Goal: Information Seeking & Learning: Understand process/instructions

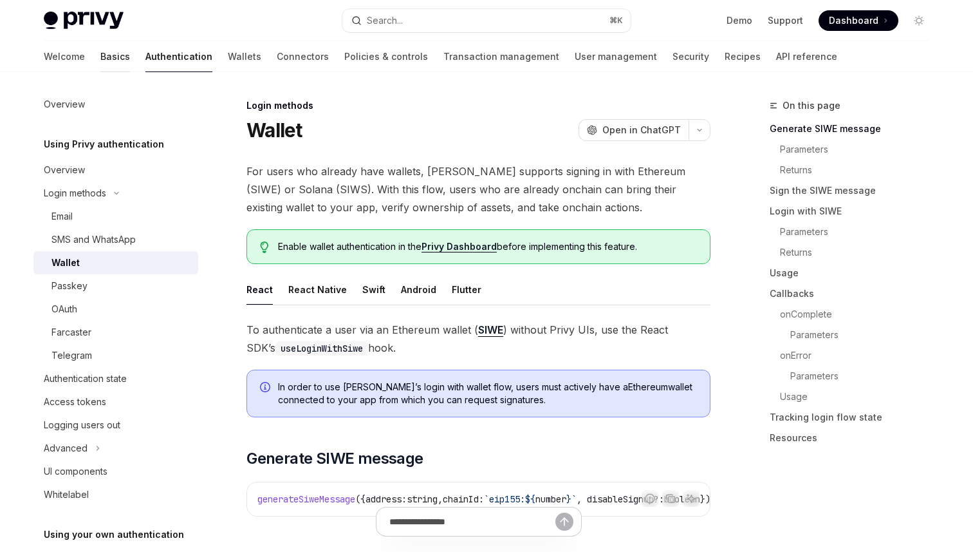
click at [100, 53] on link "Basics" at bounding box center [115, 56] width 30 height 31
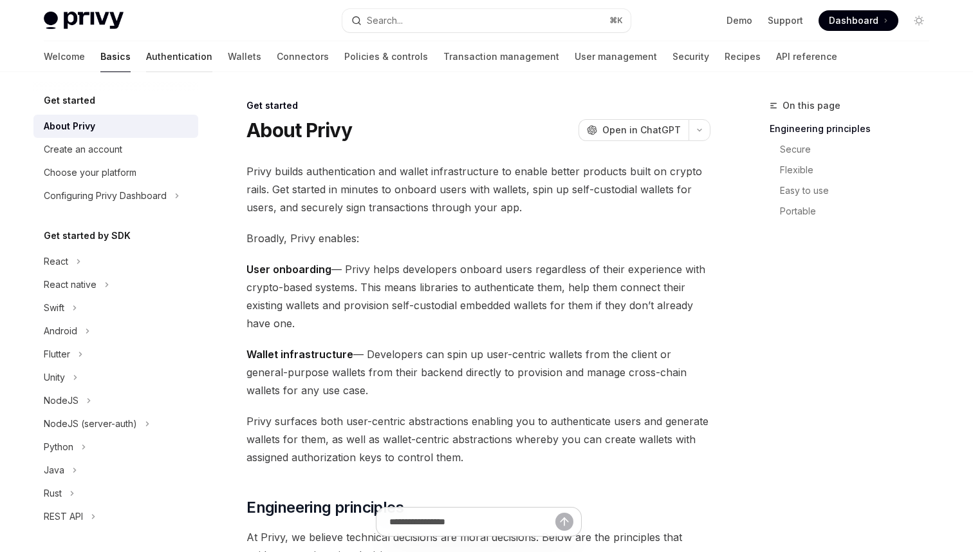
click at [146, 56] on link "Authentication" at bounding box center [179, 56] width 66 height 31
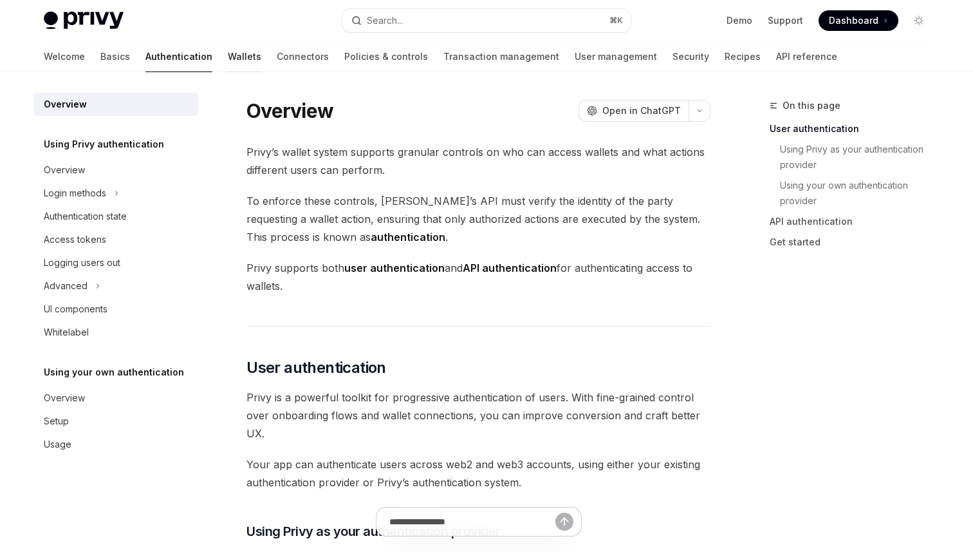
click at [228, 58] on link "Wallets" at bounding box center [244, 56] width 33 height 31
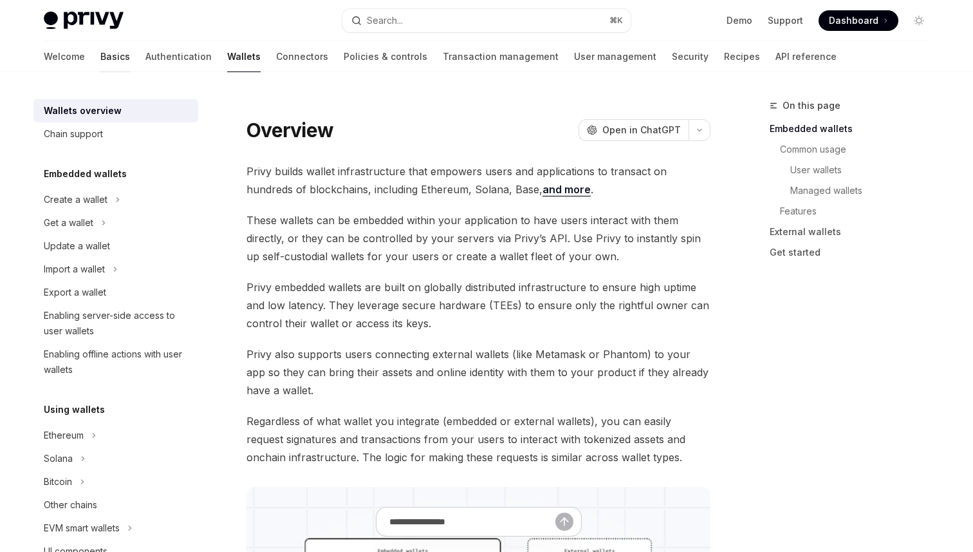
click at [100, 62] on link "Basics" at bounding box center [115, 56] width 30 height 31
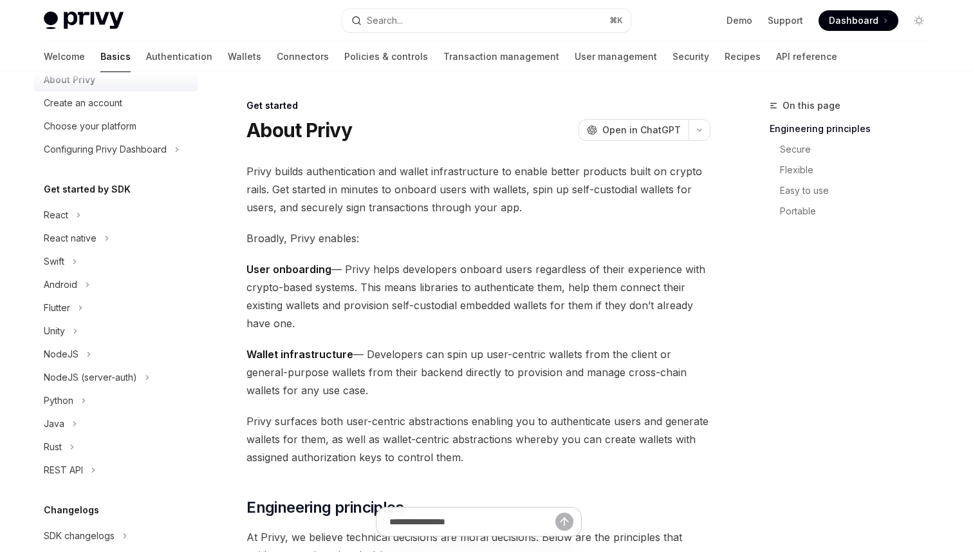
scroll to position [54, 0]
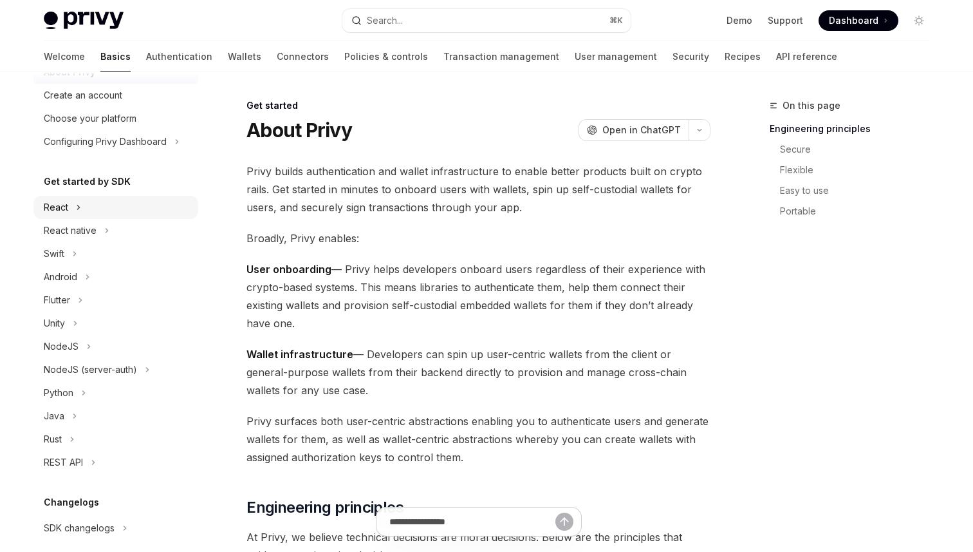
click at [64, 211] on div "React" at bounding box center [56, 207] width 24 height 15
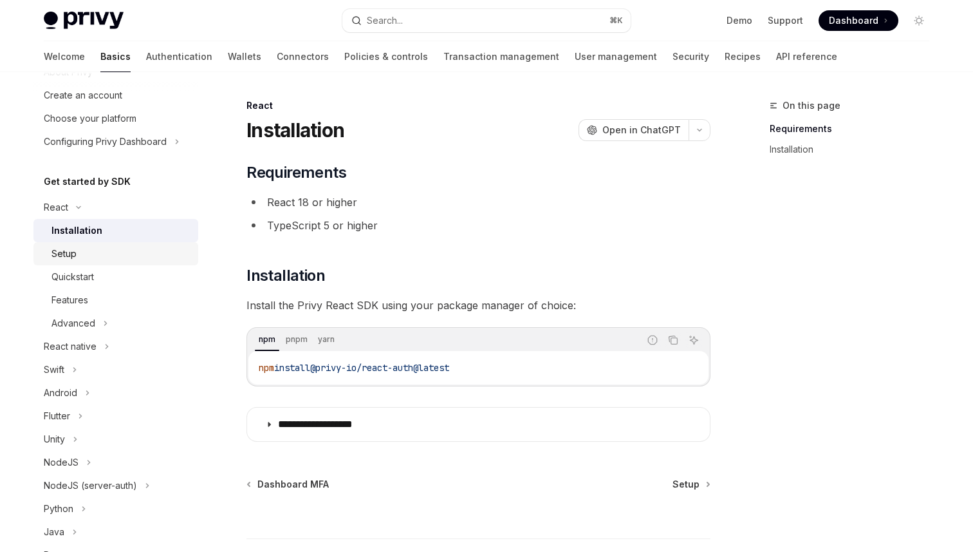
click at [123, 256] on div "Setup" at bounding box center [121, 253] width 139 height 15
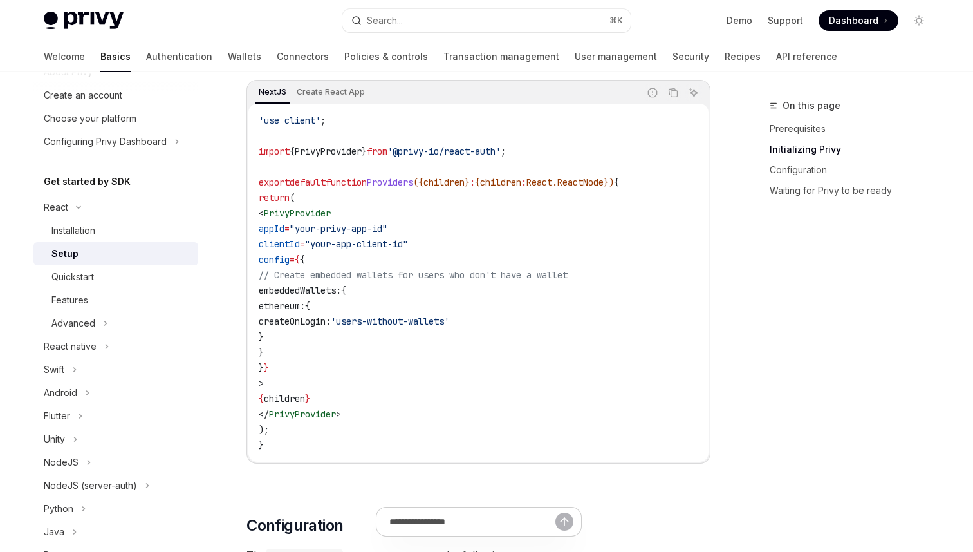
scroll to position [444, 0]
click at [93, 236] on div "Installation" at bounding box center [74, 230] width 44 height 15
type textarea "*"
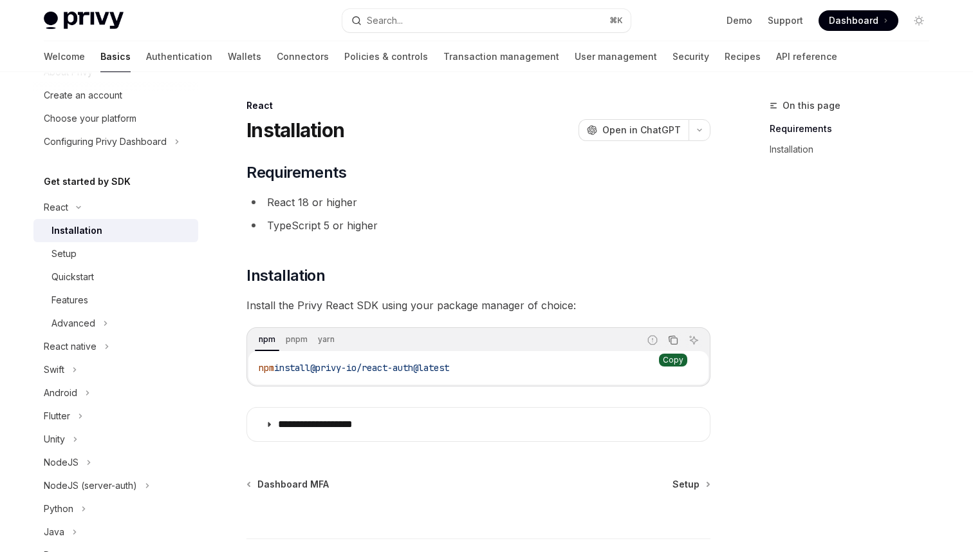
click at [670, 338] on icon "Copy the contents from the code block" at bounding box center [673, 340] width 10 height 10
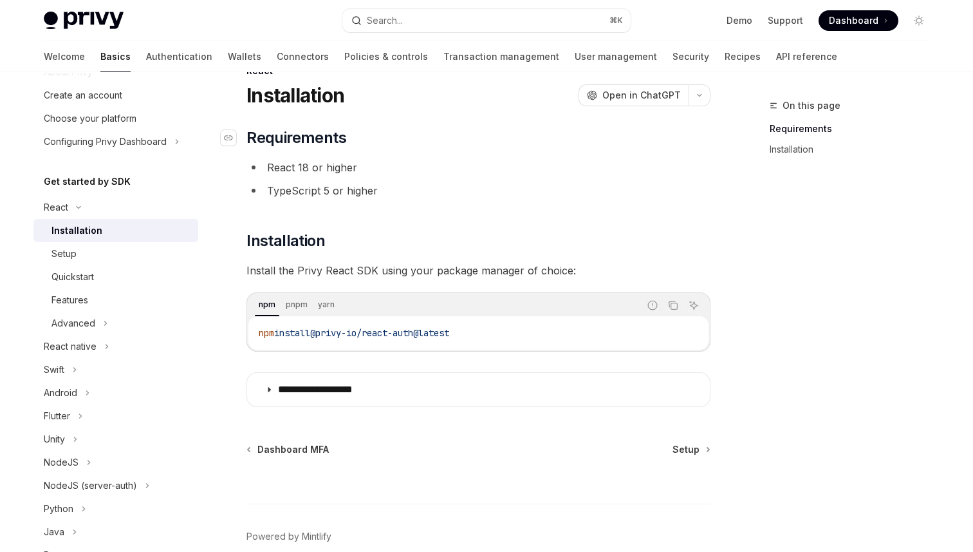
scroll to position [98, 0]
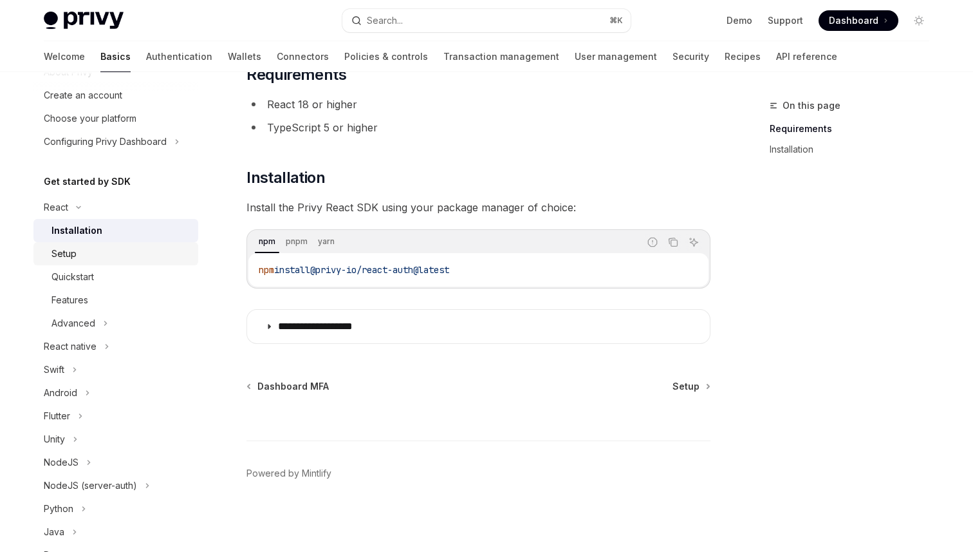
click at [119, 247] on div "Setup" at bounding box center [121, 253] width 139 height 15
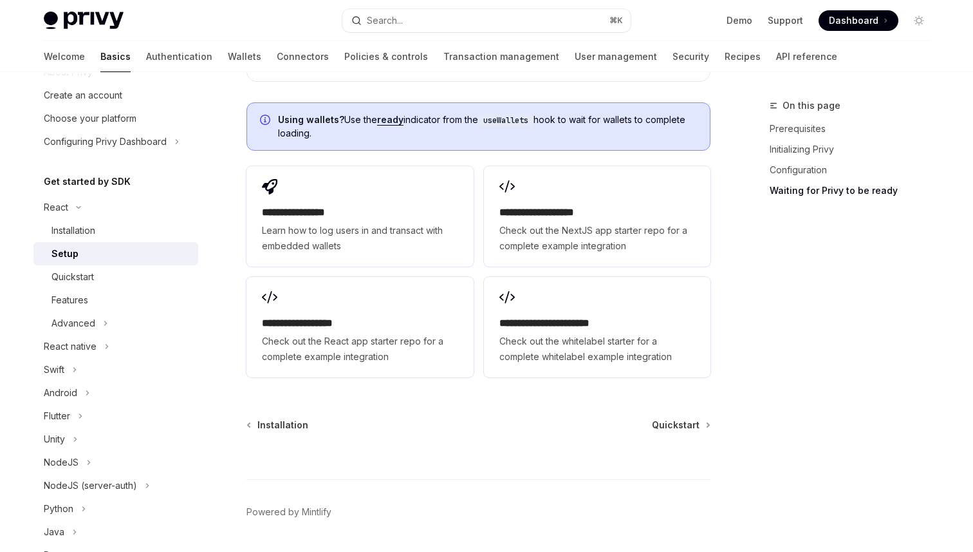
scroll to position [1660, 0]
click at [82, 276] on div "Quickstart" at bounding box center [73, 276] width 42 height 15
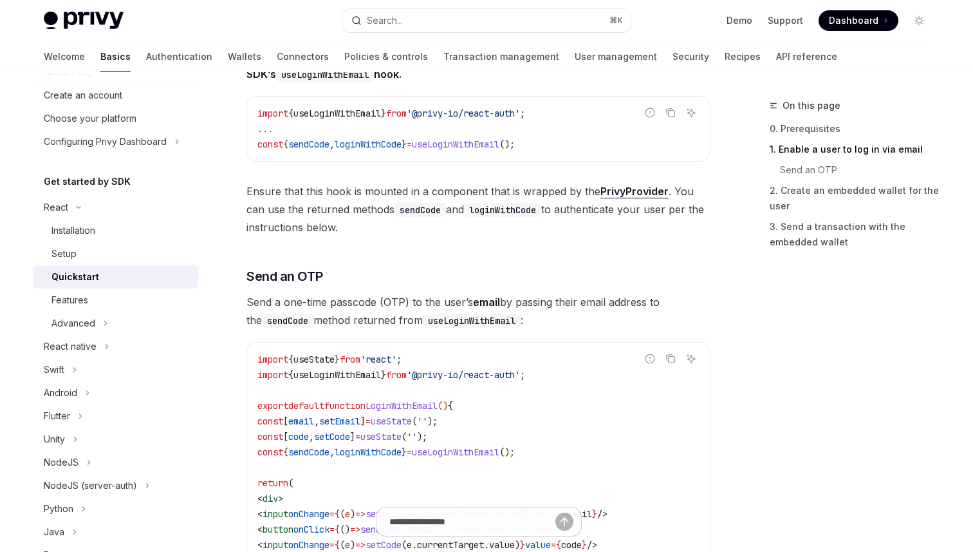
scroll to position [365, 0]
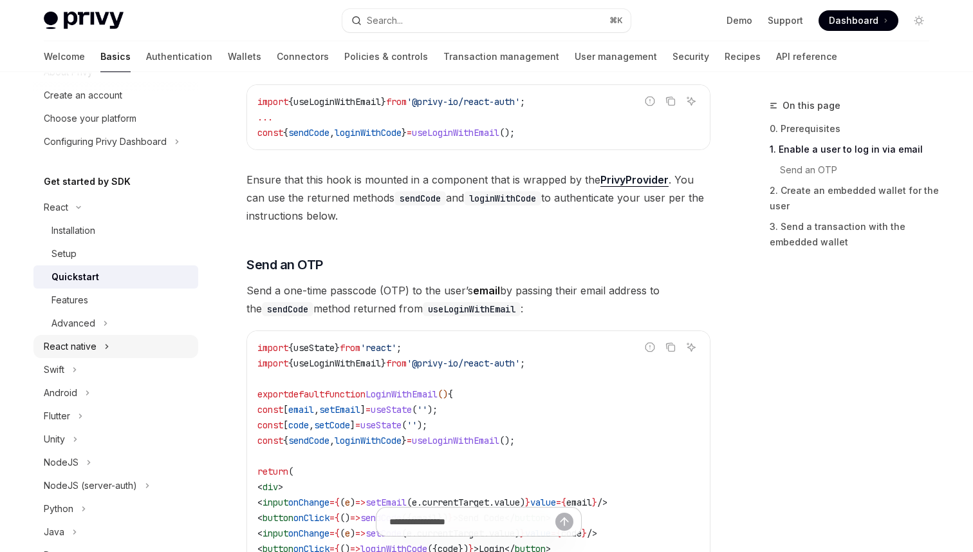
click at [82, 343] on div "React native" at bounding box center [70, 346] width 53 height 15
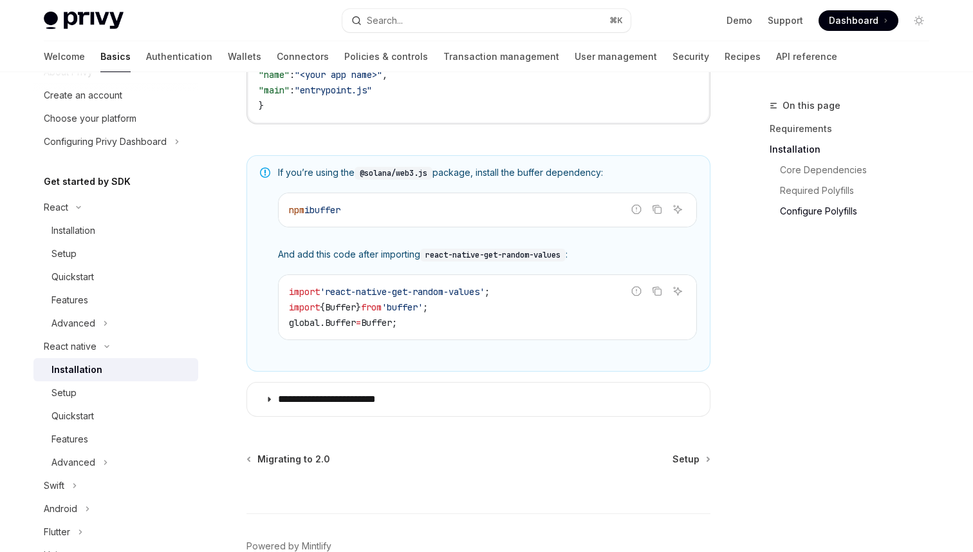
scroll to position [919, 0]
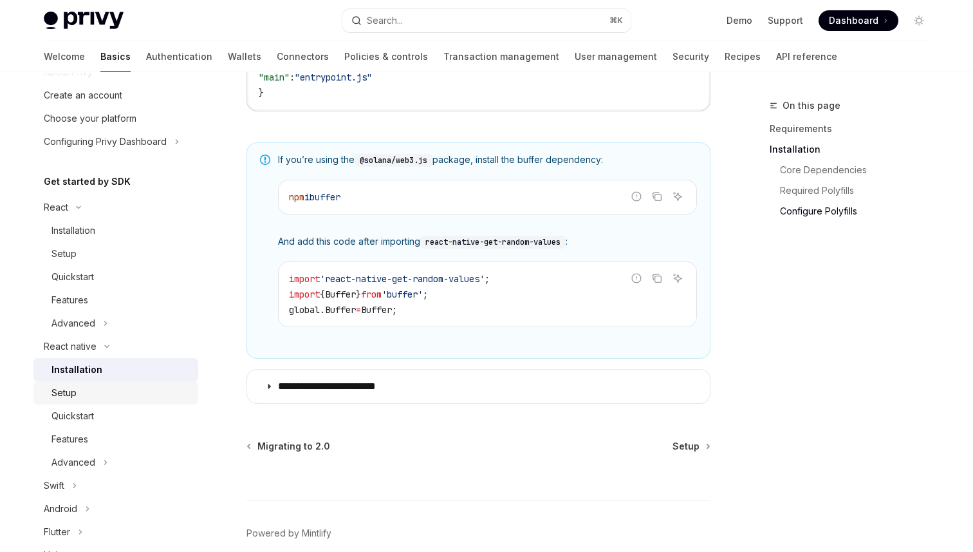
click at [124, 390] on div "Setup" at bounding box center [121, 392] width 139 height 15
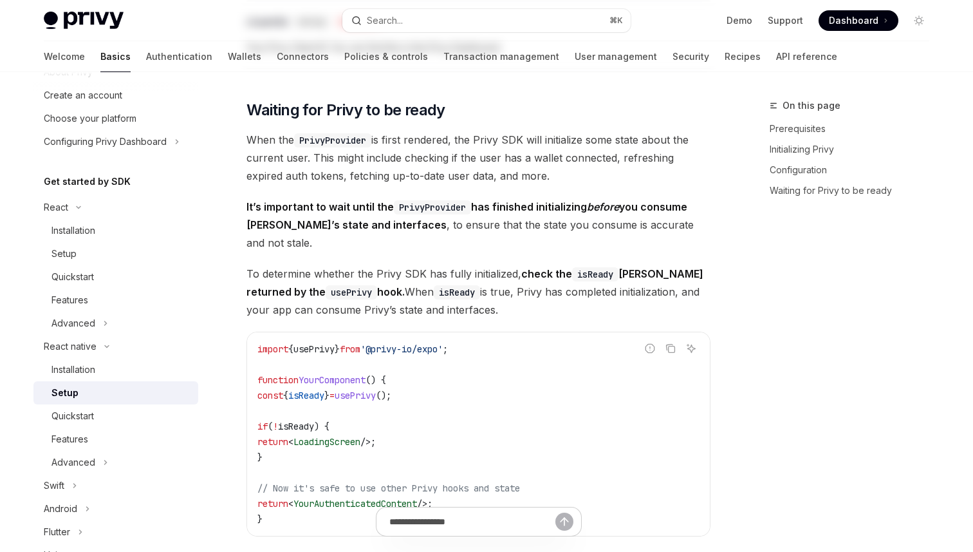
type textarea "*"
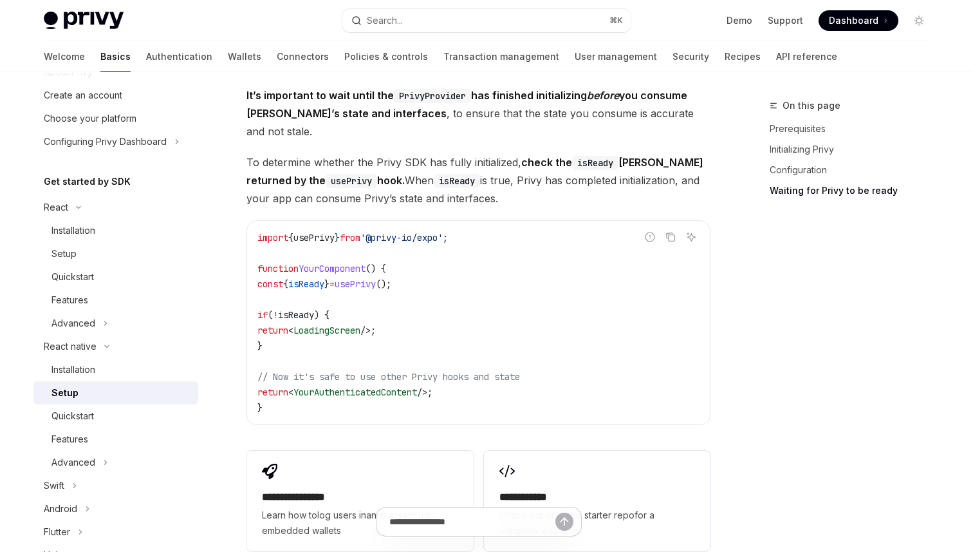
scroll to position [1021, 0]
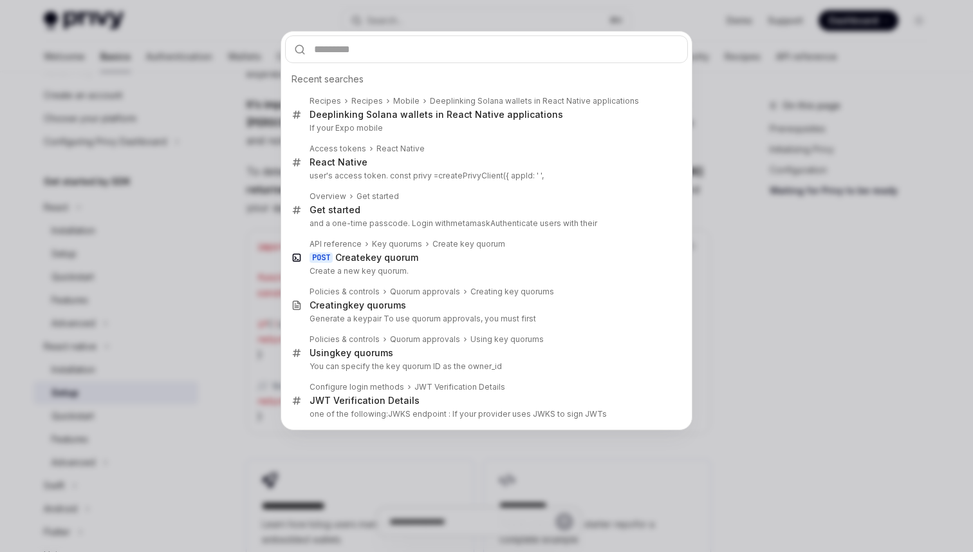
type input "**********"
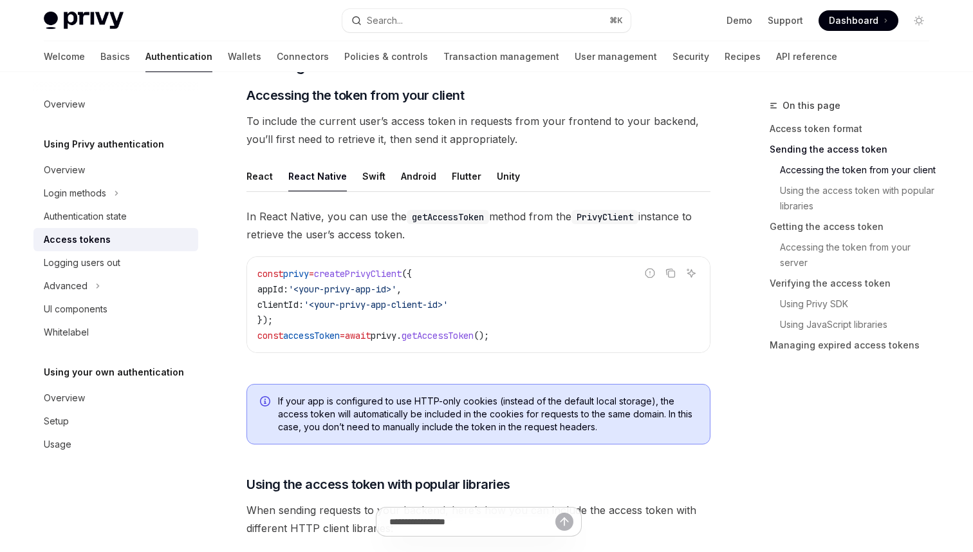
scroll to position [542, 0]
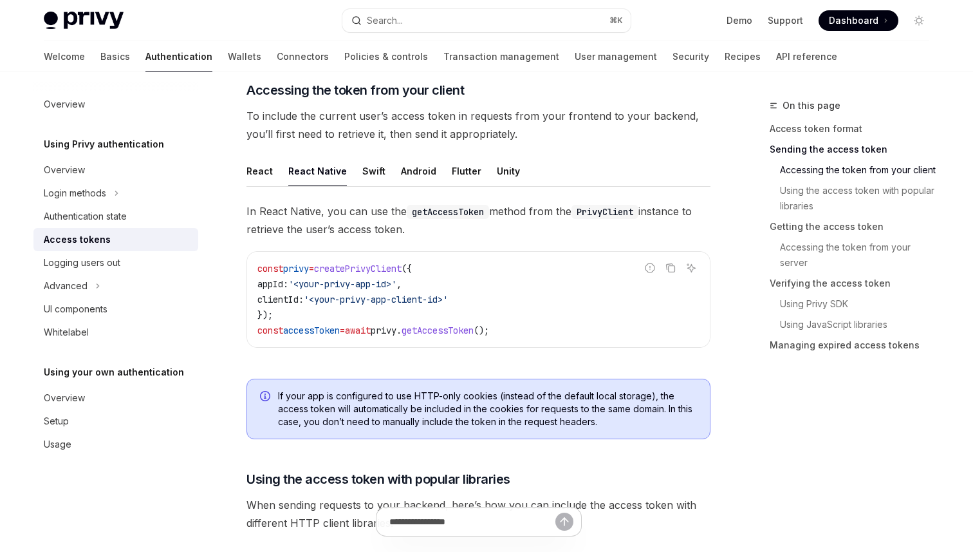
click at [470, 331] on span "getAccessToken" at bounding box center [438, 330] width 72 height 12
copy span "getAccessToken"
click at [257, 170] on div "React" at bounding box center [260, 171] width 26 height 30
type textarea "*"
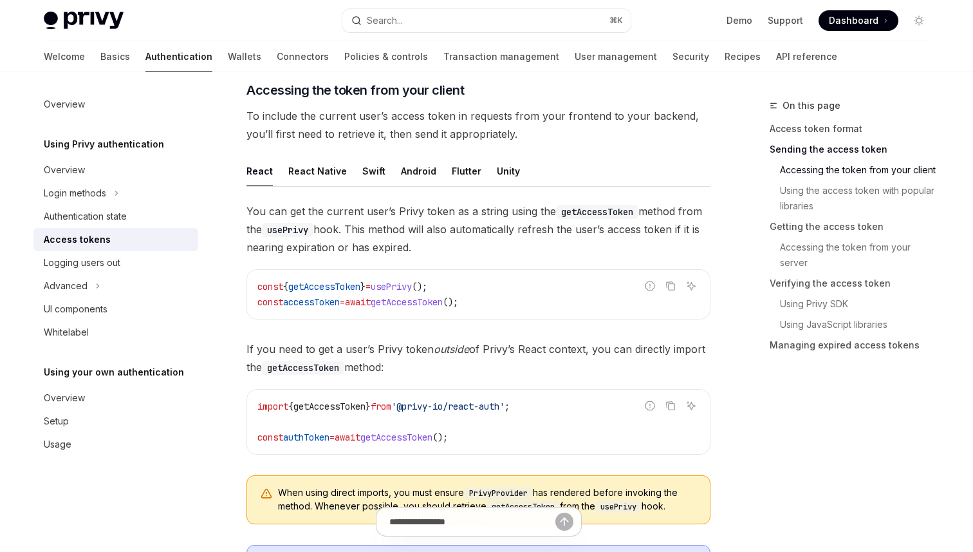
click at [427, 348] on span "If you need to get a user’s Privy token outside of Privy’s React context, you c…" at bounding box center [479, 358] width 464 height 36
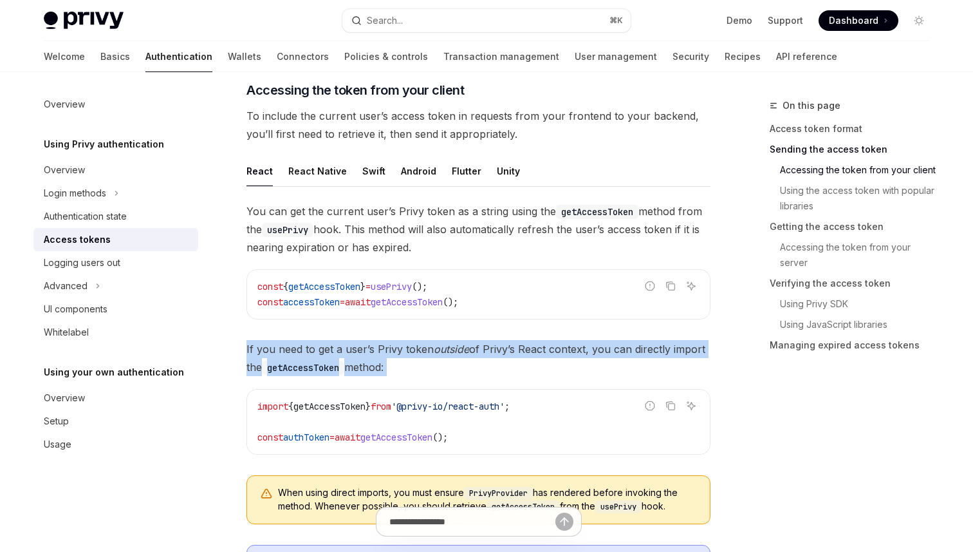
click at [449, 364] on span "If you need to get a user’s Privy token outside of Privy’s React context, you c…" at bounding box center [479, 358] width 464 height 36
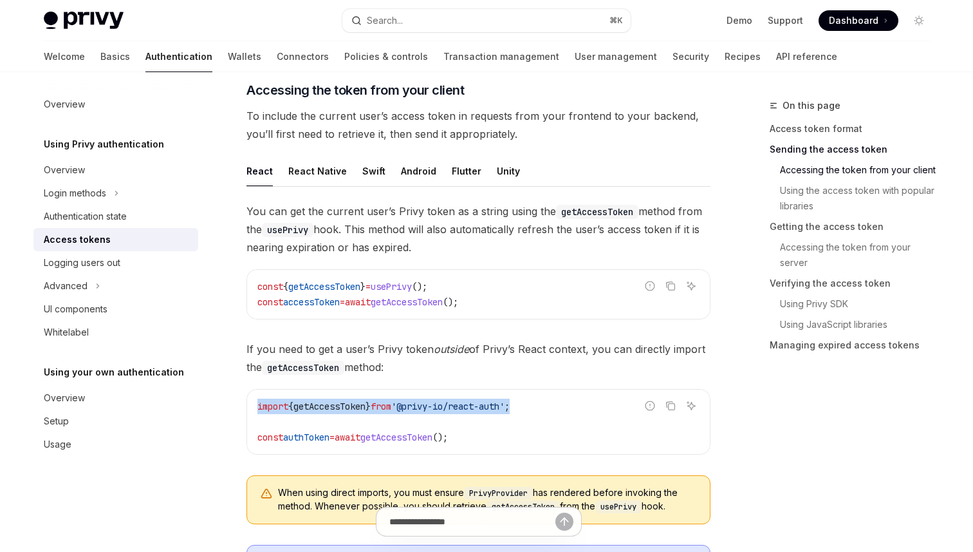
copy span "import { getAccessToken } from '@privy-io/react-auth' ;"
drag, startPoint x: 551, startPoint y: 405, endPoint x: 256, endPoint y: 407, distance: 294.9
click at [256, 407] on div "import { getAccessToken } from '@privy-io/react-auth' ; const authToken = await…" at bounding box center [478, 422] width 463 height 64
click at [100, 60] on link "Basics" at bounding box center [115, 56] width 30 height 31
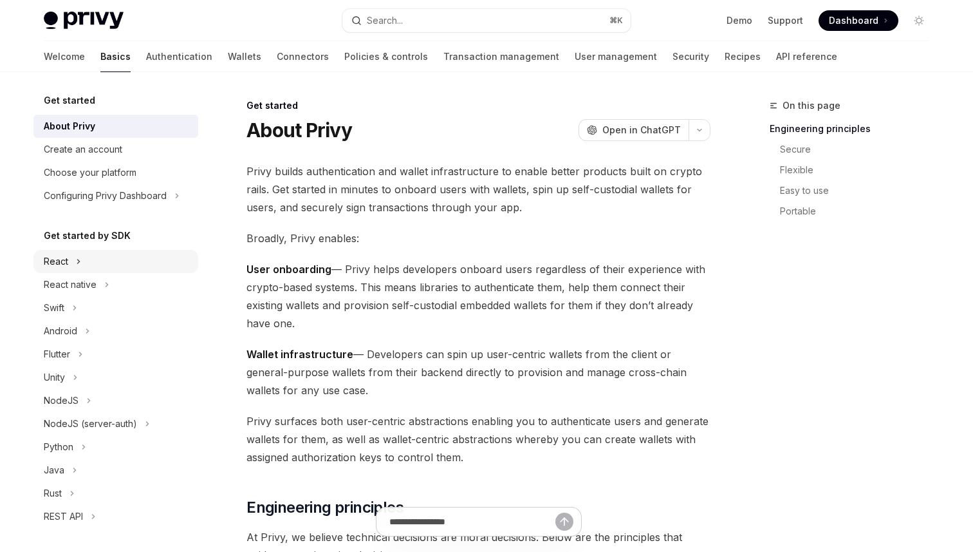
click at [71, 264] on button "React" at bounding box center [115, 261] width 165 height 23
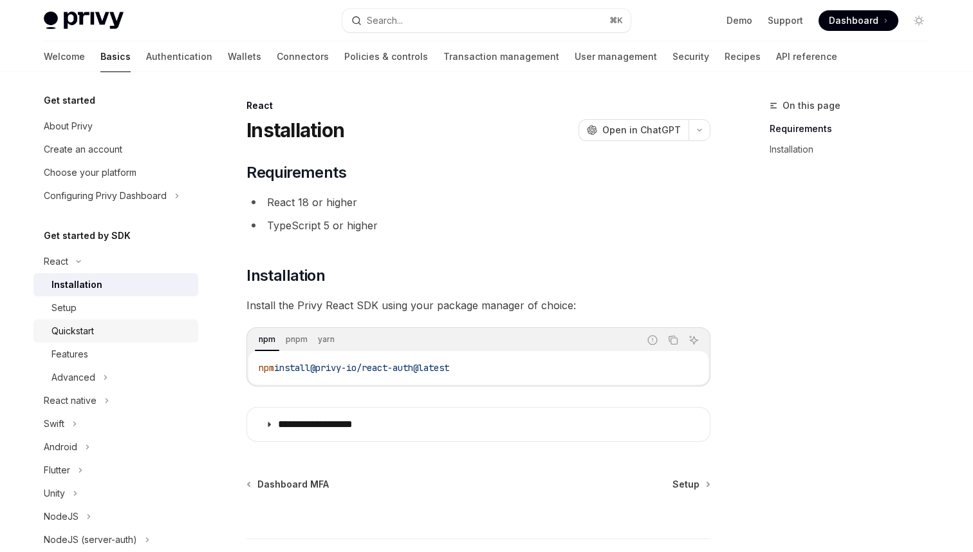
click at [107, 324] on div "Quickstart" at bounding box center [121, 330] width 139 height 15
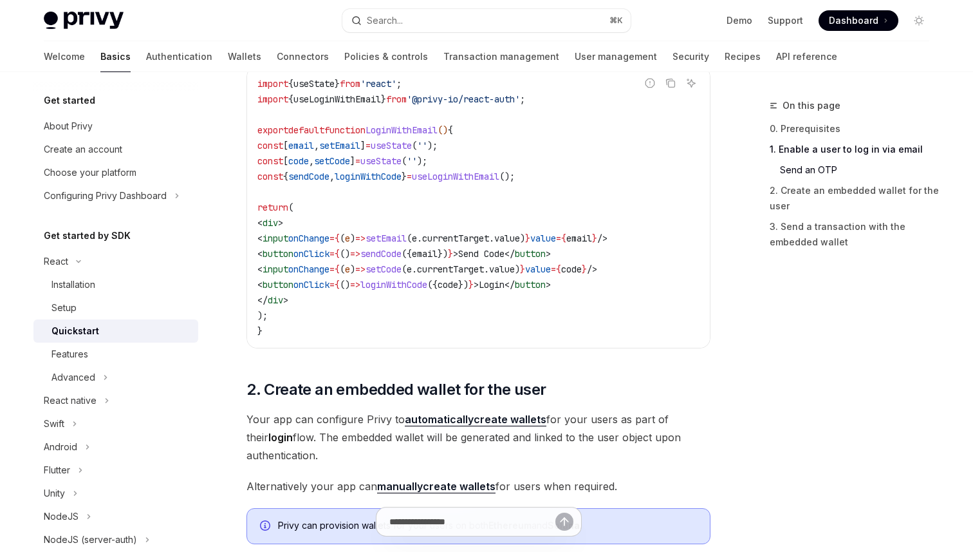
scroll to position [633, 0]
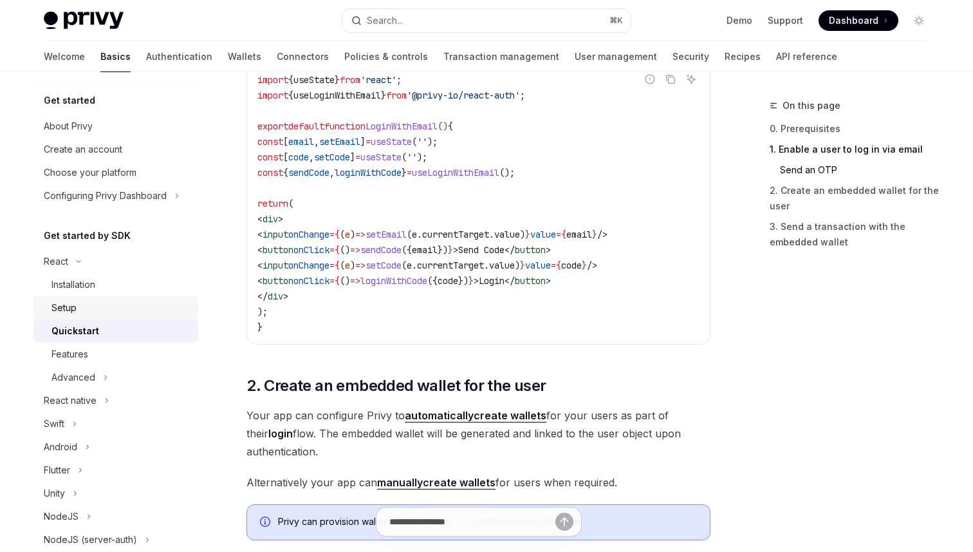
click at [126, 310] on div "Setup" at bounding box center [121, 307] width 139 height 15
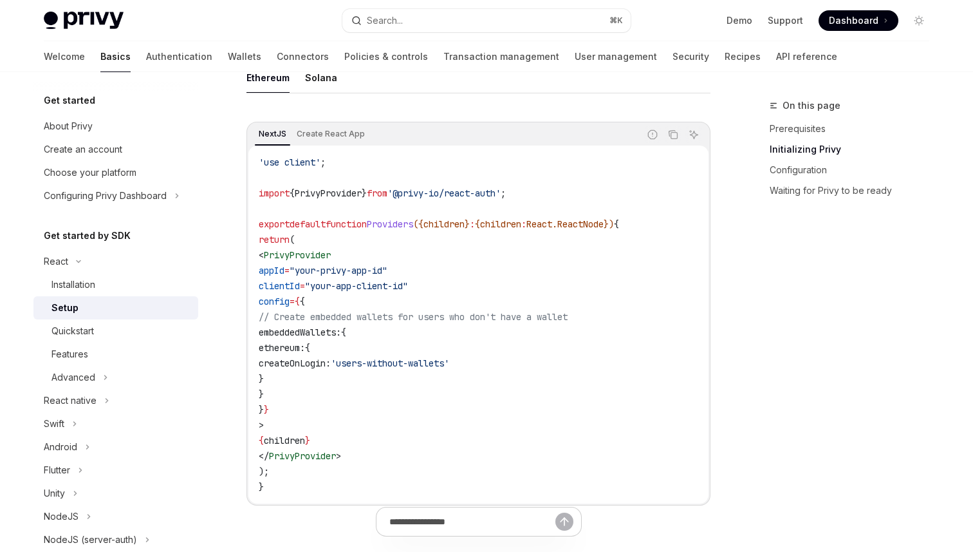
scroll to position [402, 0]
click at [93, 400] on div "React native" at bounding box center [70, 400] width 53 height 15
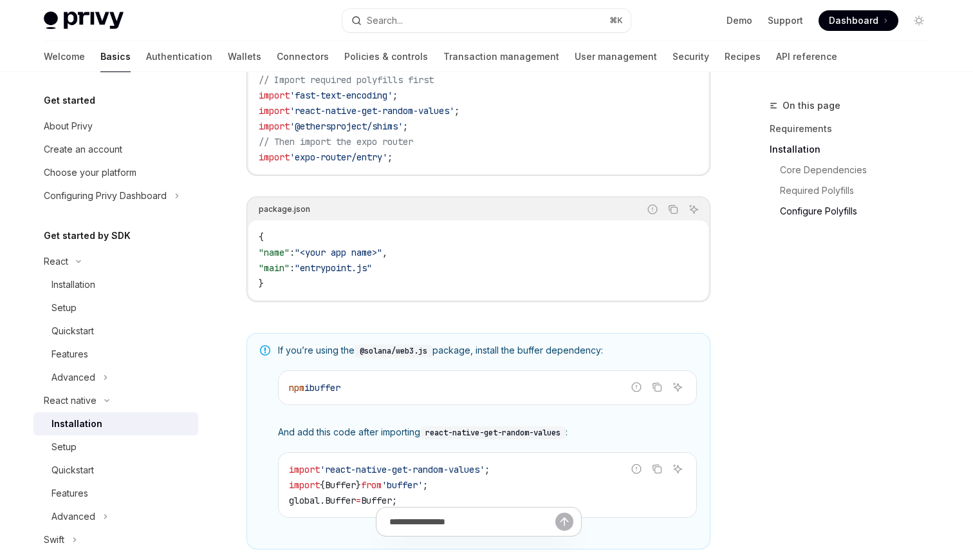
scroll to position [738, 0]
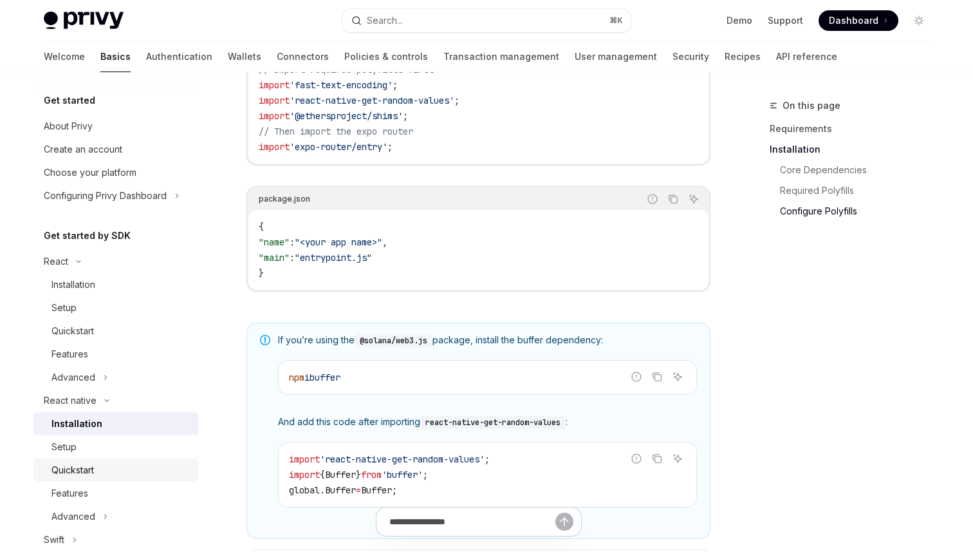
click at [82, 465] on div "Quickstart" at bounding box center [73, 469] width 42 height 15
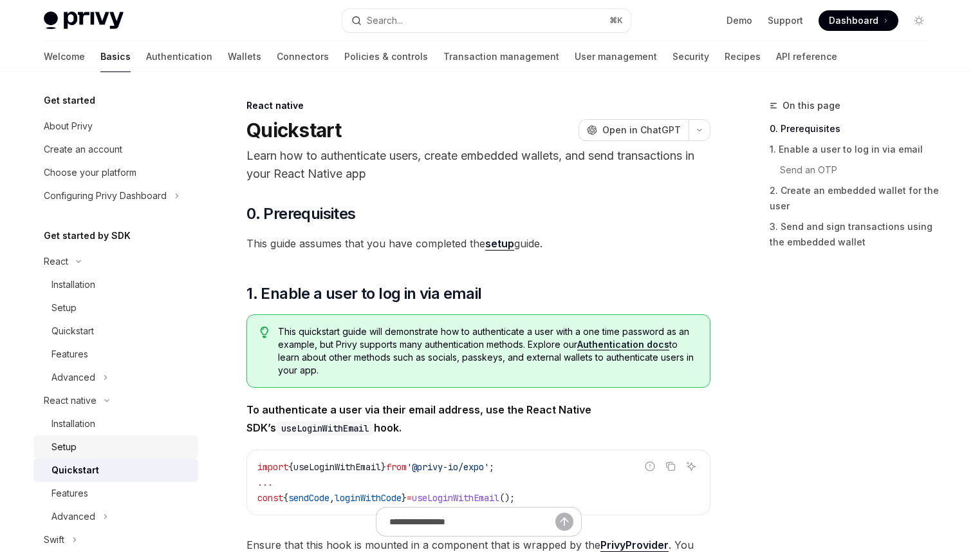
click at [114, 450] on div "Setup" at bounding box center [121, 446] width 139 height 15
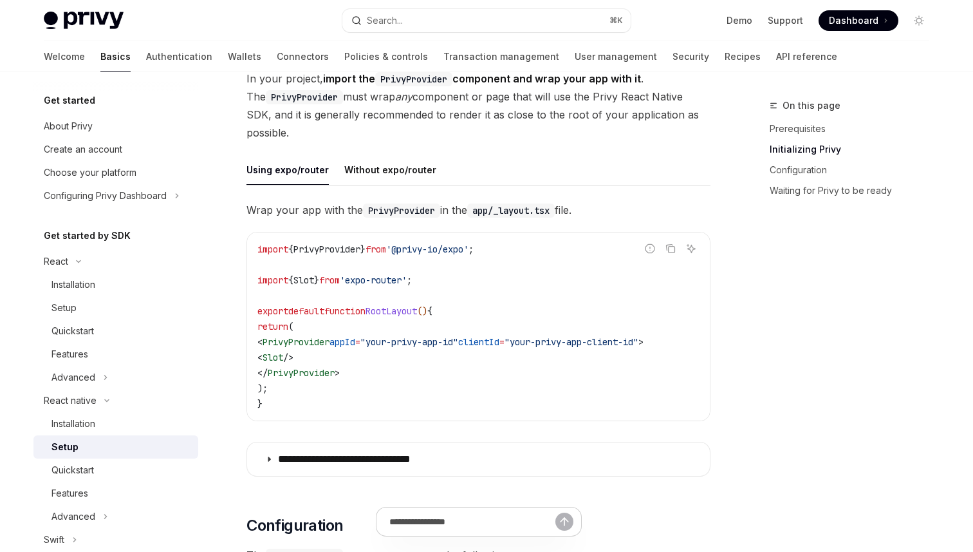
scroll to position [274, 0]
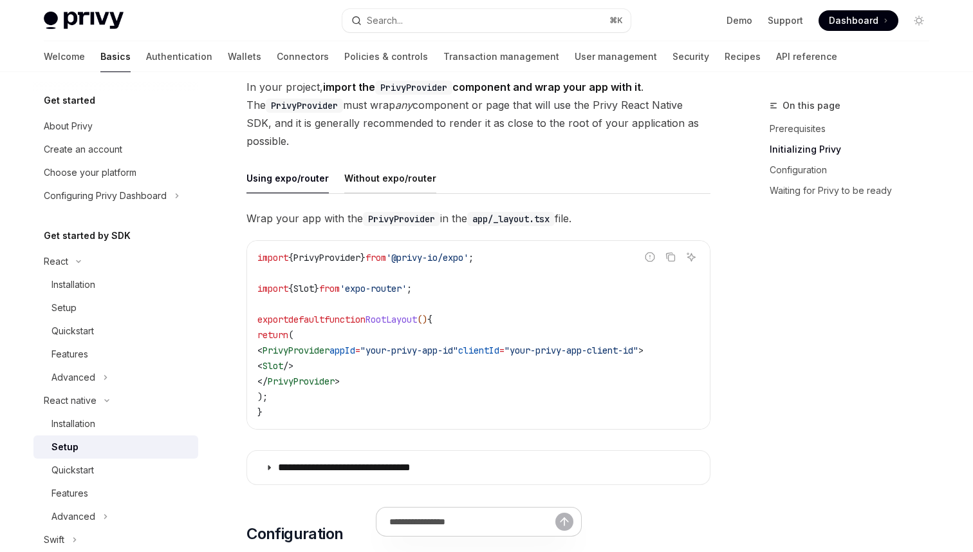
click at [391, 184] on div "Without expo/router" at bounding box center [390, 178] width 92 height 30
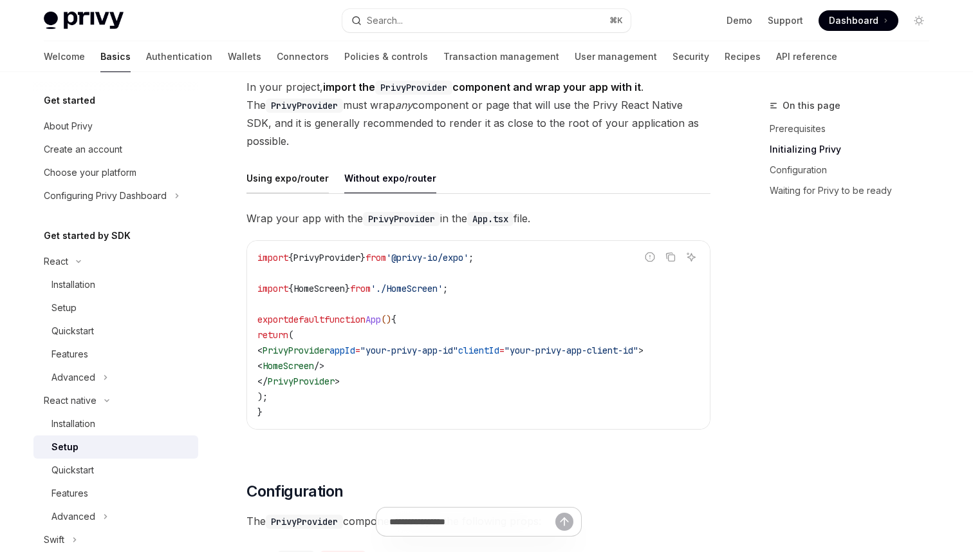
click at [267, 184] on div "Using expo/router" at bounding box center [288, 178] width 82 height 30
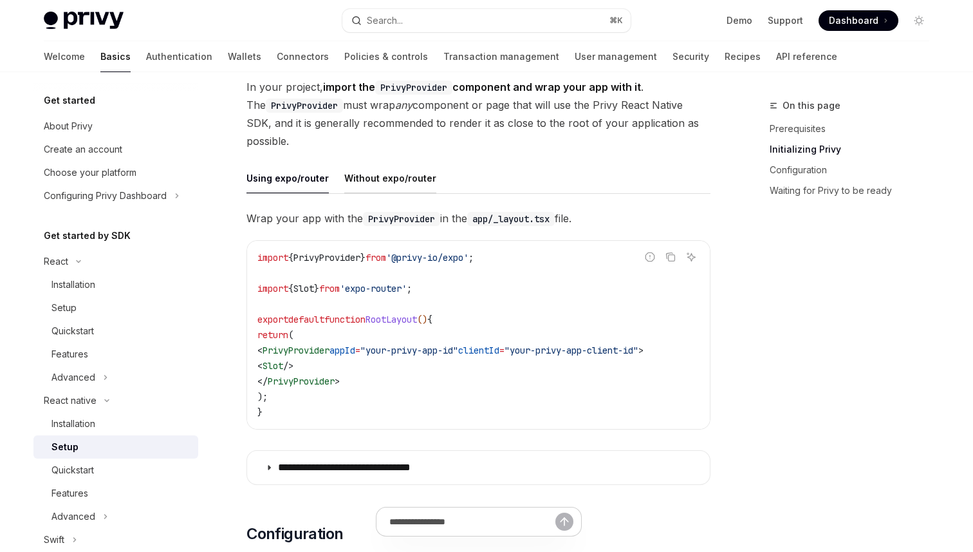
click at [395, 182] on div "Without expo/router" at bounding box center [390, 178] width 92 height 30
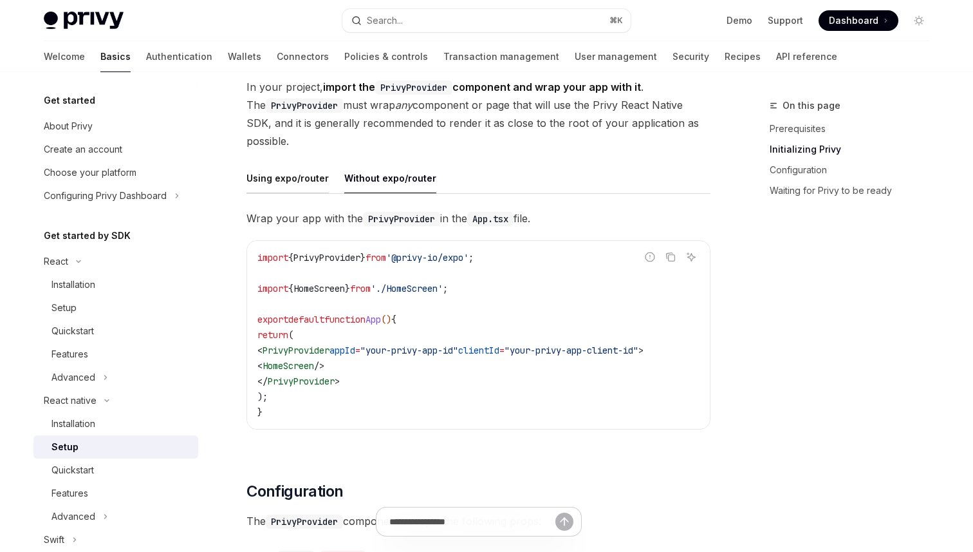
click at [282, 176] on div "Using expo/router" at bounding box center [288, 178] width 82 height 30
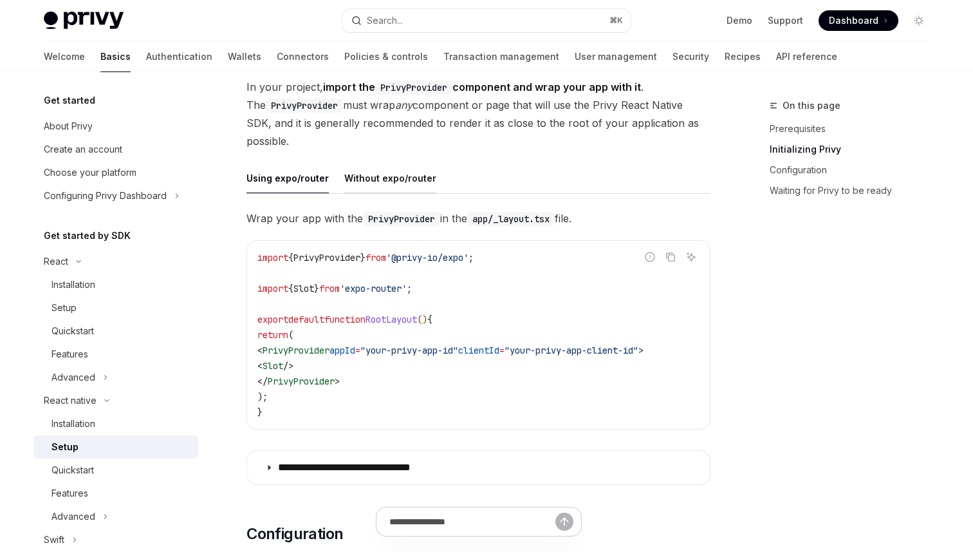
click at [380, 164] on div "Without expo/router" at bounding box center [390, 178] width 92 height 30
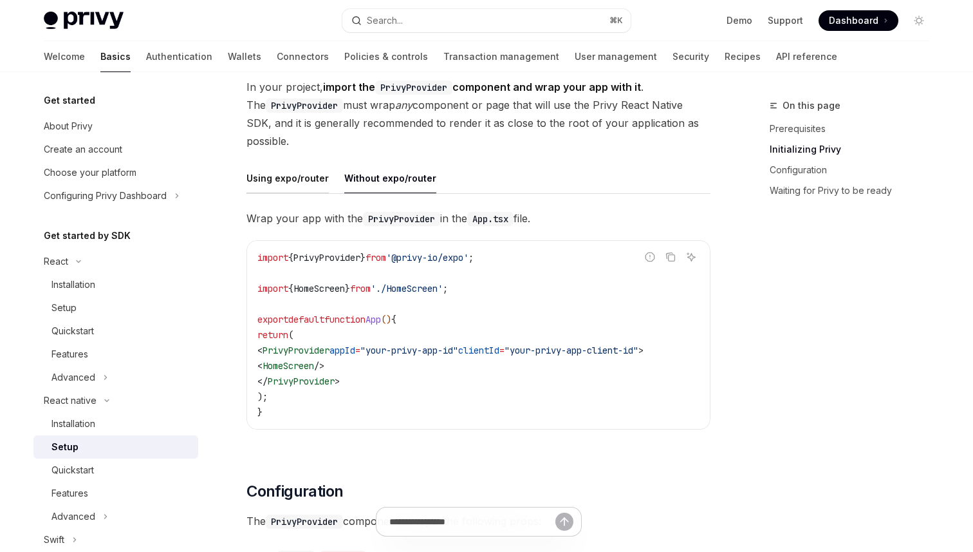
click at [292, 169] on div "Using expo/router" at bounding box center [288, 178] width 82 height 30
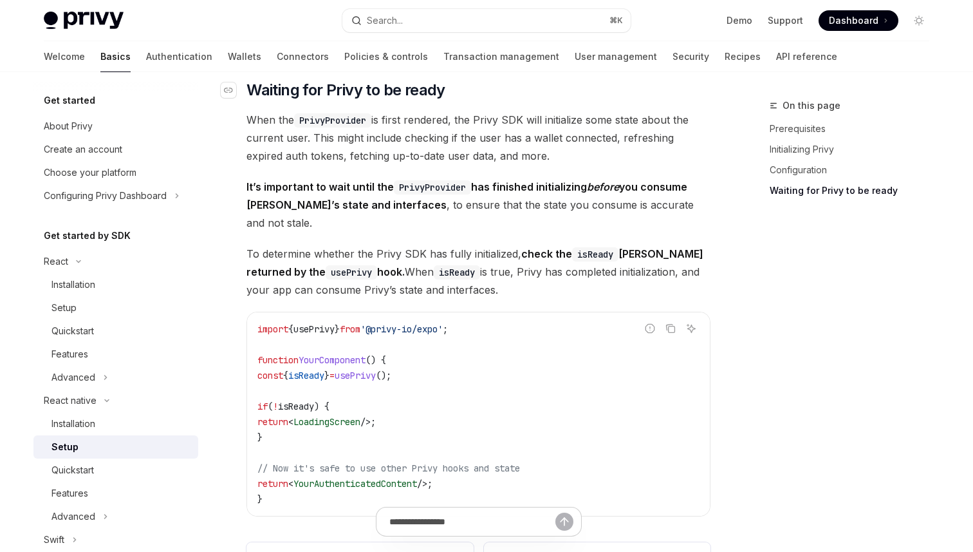
scroll to position [949, 0]
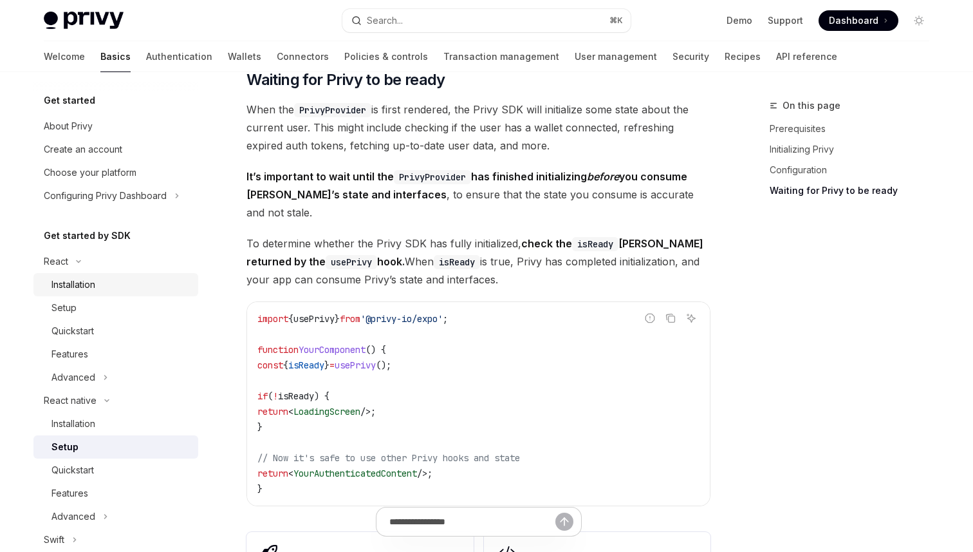
click at [120, 291] on div "Installation" at bounding box center [121, 284] width 139 height 15
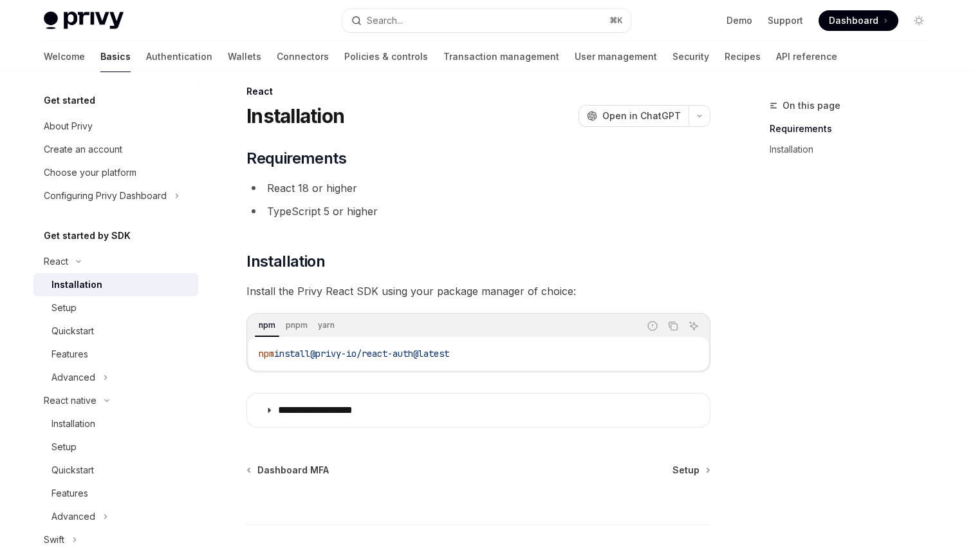
scroll to position [98, 0]
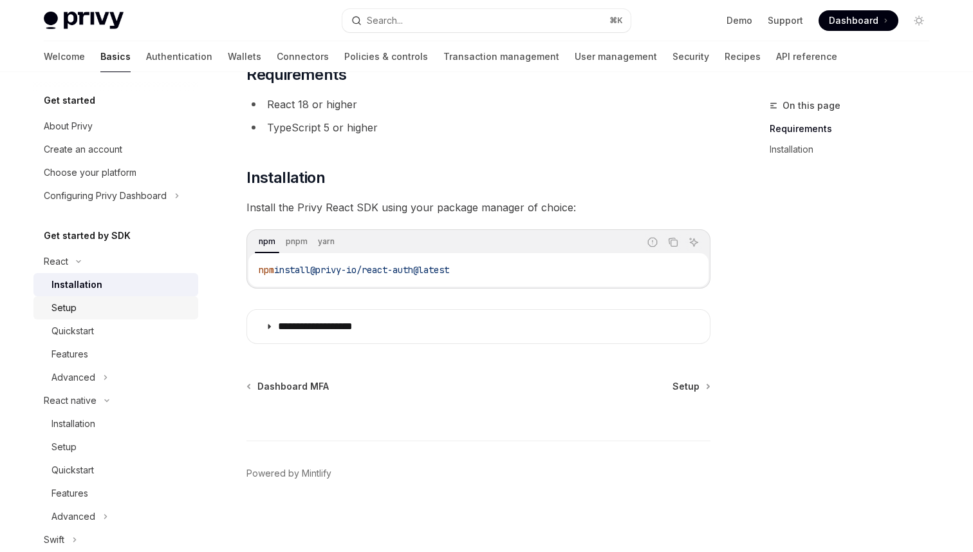
click at [84, 306] on div "Setup" at bounding box center [121, 307] width 139 height 15
type textarea "*"
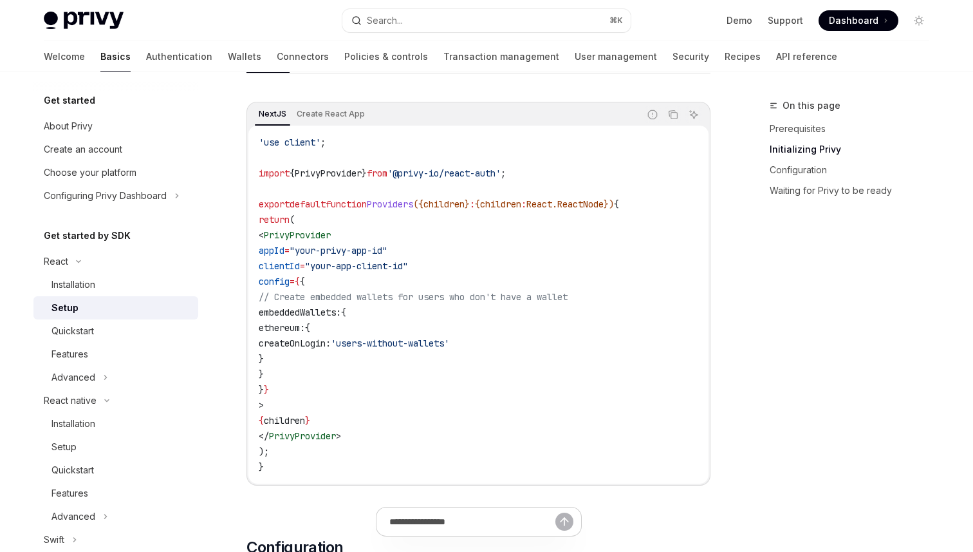
scroll to position [427, 0]
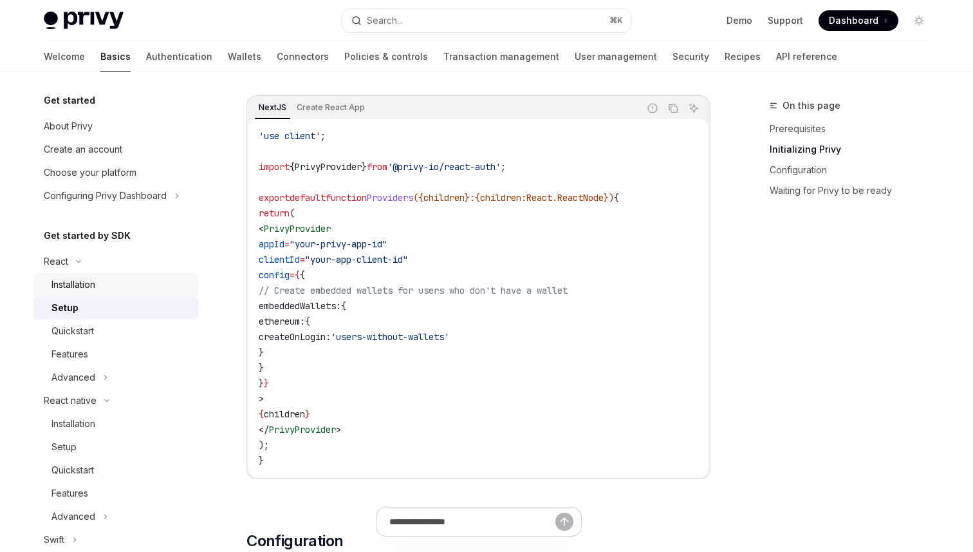
click at [117, 283] on div "Installation" at bounding box center [121, 284] width 139 height 15
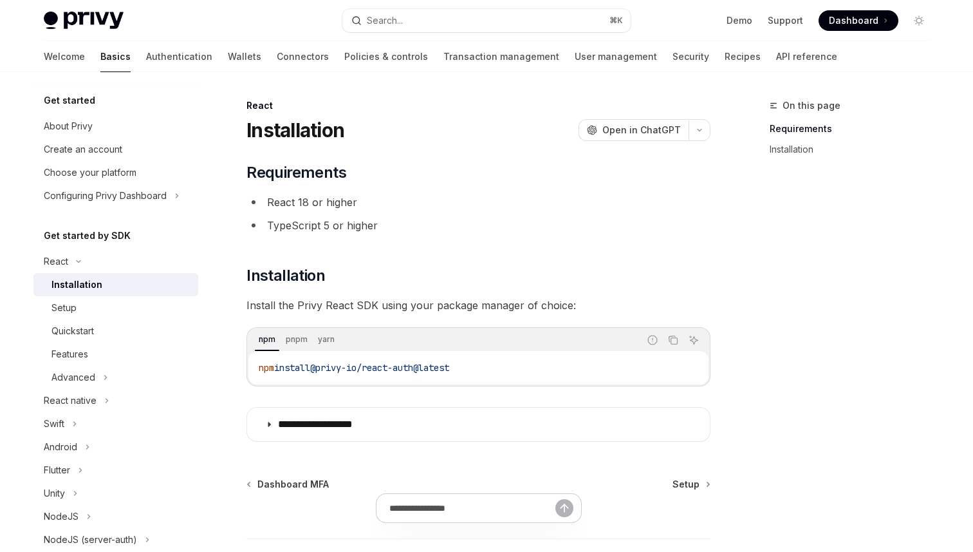
click at [876, 21] on span "Dashboard" at bounding box center [854, 20] width 50 height 13
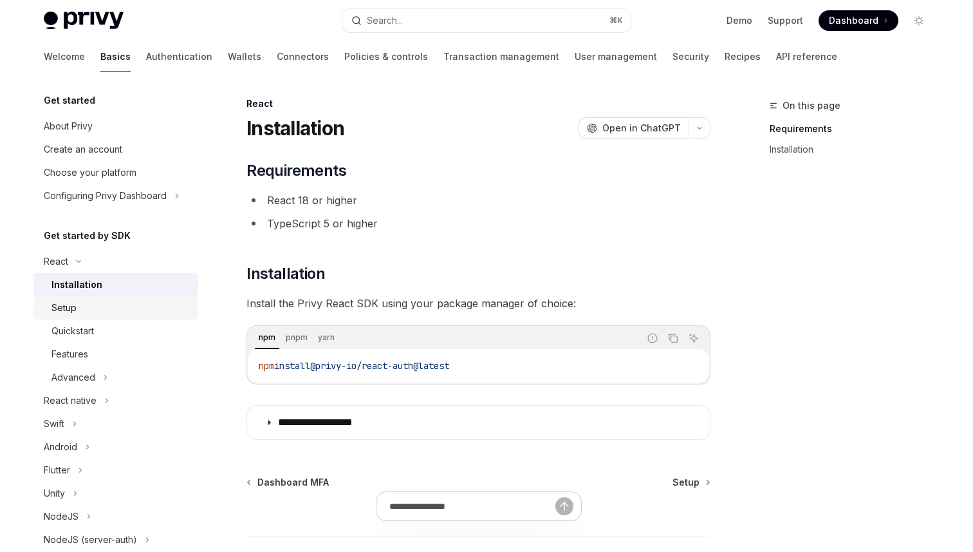
click at [114, 296] on link "Setup" at bounding box center [115, 307] width 165 height 23
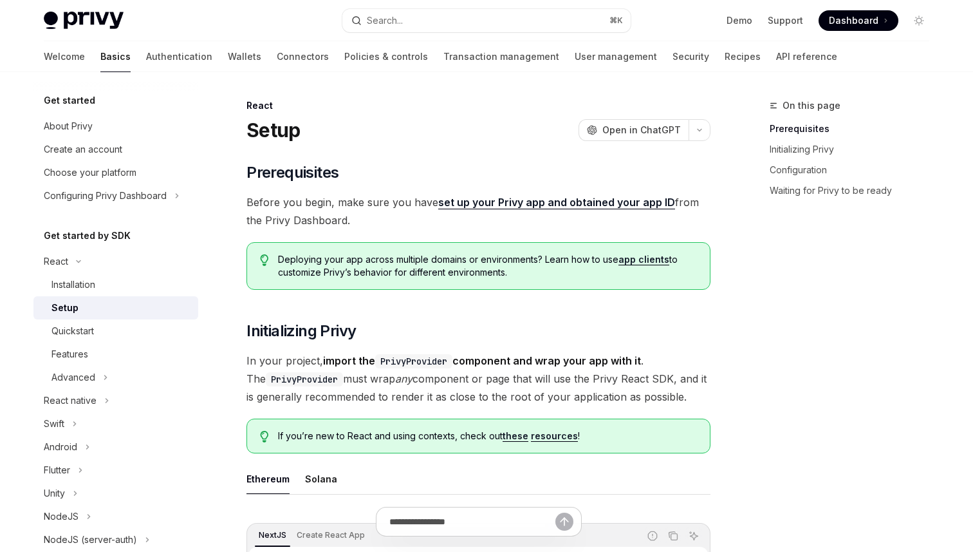
click at [510, 363] on strong "import the PrivyProvider component and wrap your app with it" at bounding box center [482, 360] width 318 height 13
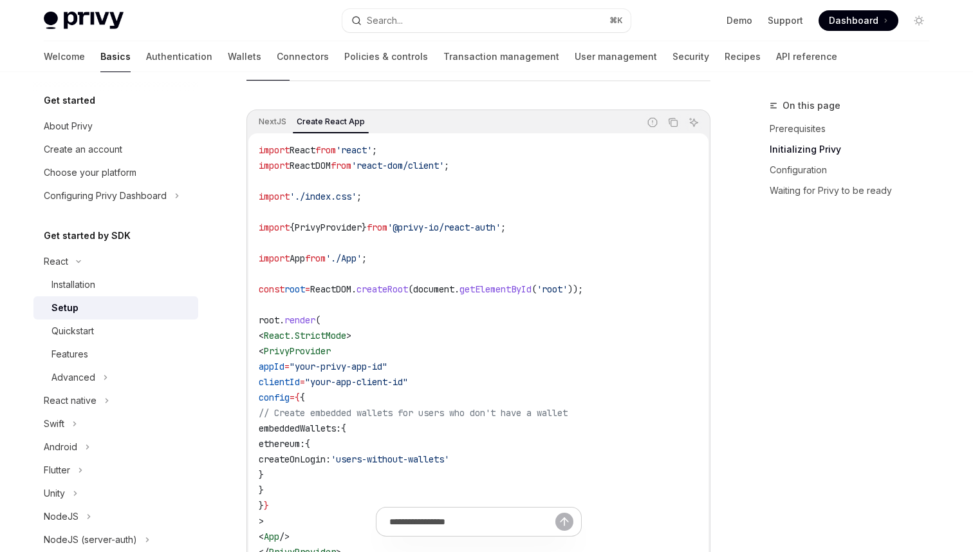
scroll to position [402, 0]
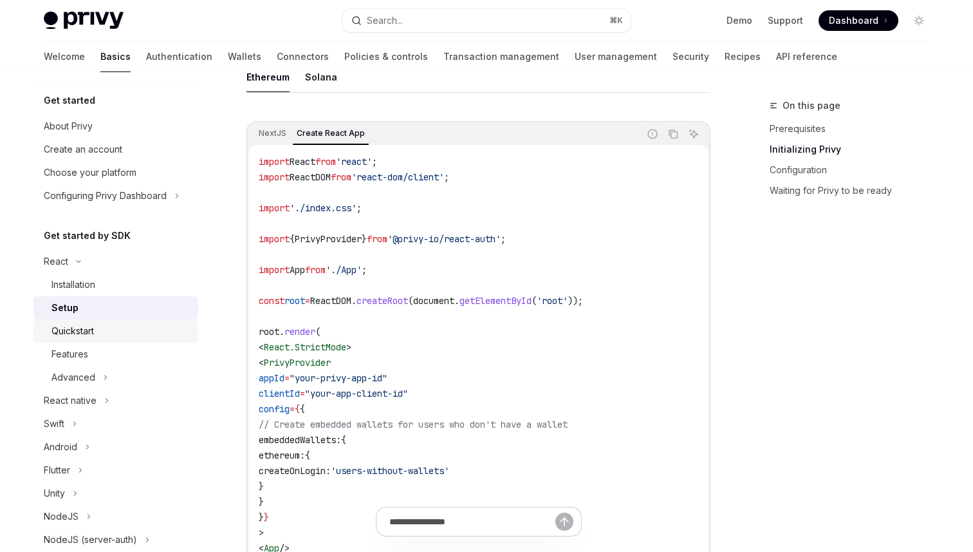
click at [128, 332] on div "Quickstart" at bounding box center [121, 330] width 139 height 15
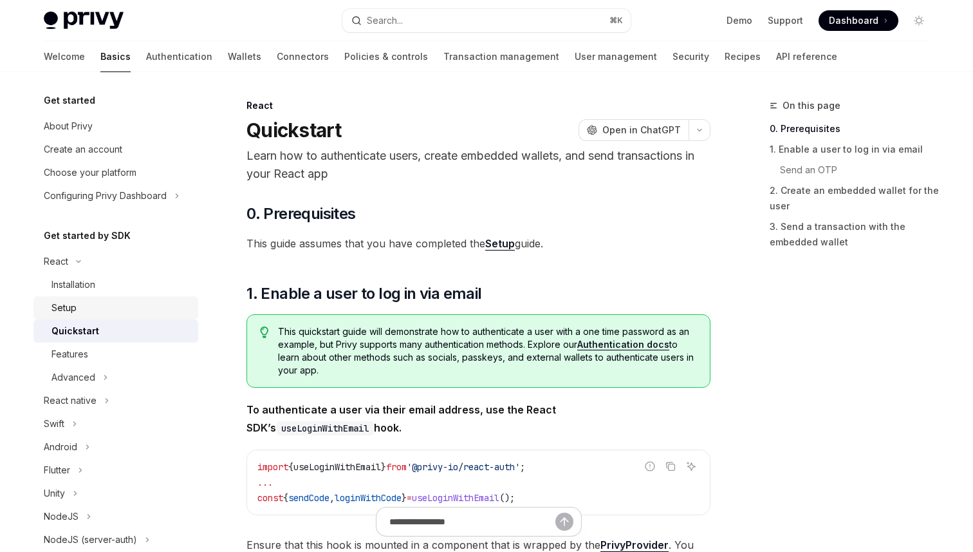
click at [123, 315] on link "Setup" at bounding box center [115, 307] width 165 height 23
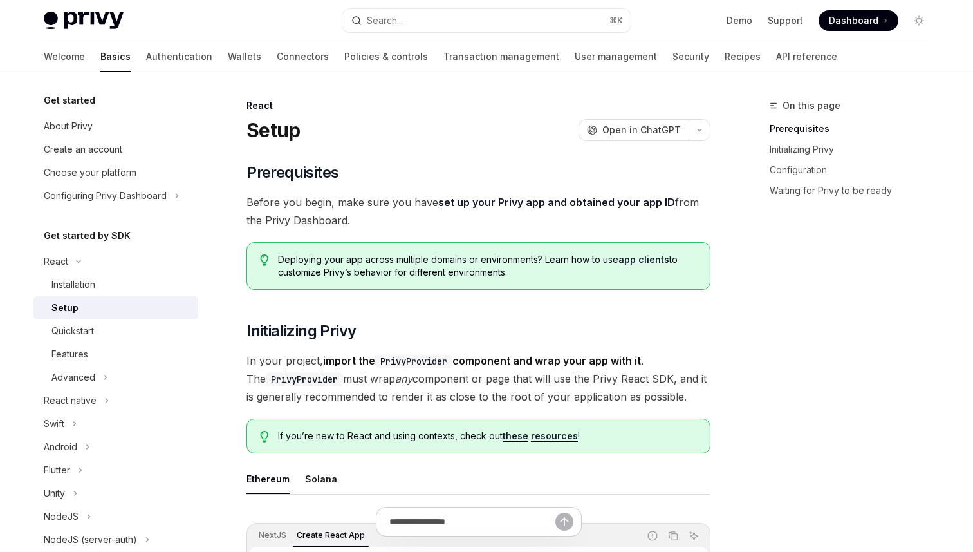
scroll to position [364, 0]
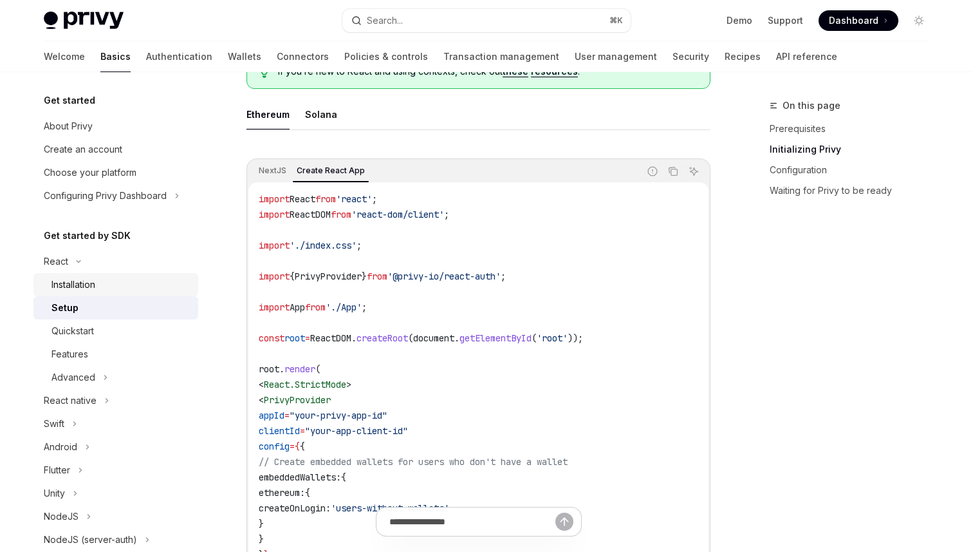
click at [111, 279] on div "Installation" at bounding box center [121, 284] width 139 height 15
type textarea "*"
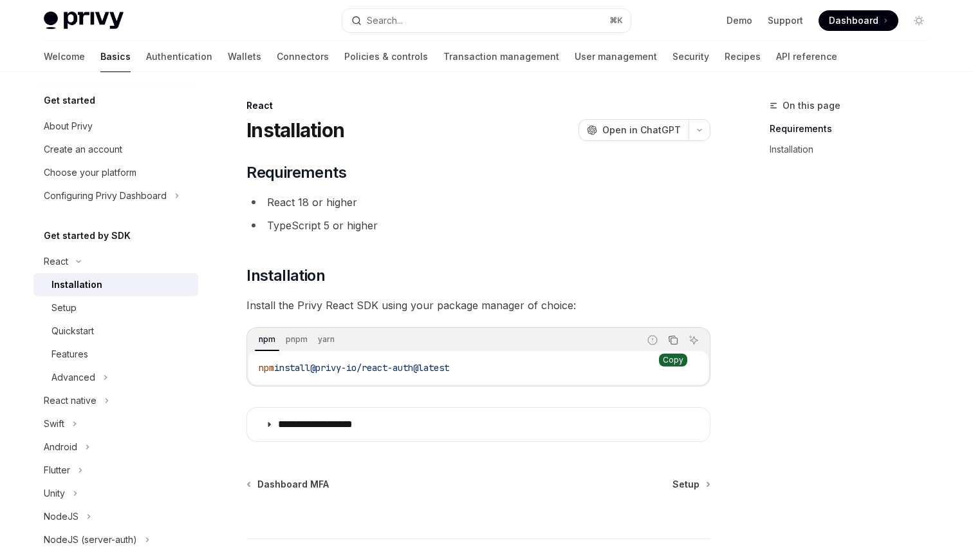
click at [672, 341] on icon "Copy the contents from the code block" at bounding box center [673, 340] width 10 height 10
